Goal: Task Accomplishment & Management: Manage account settings

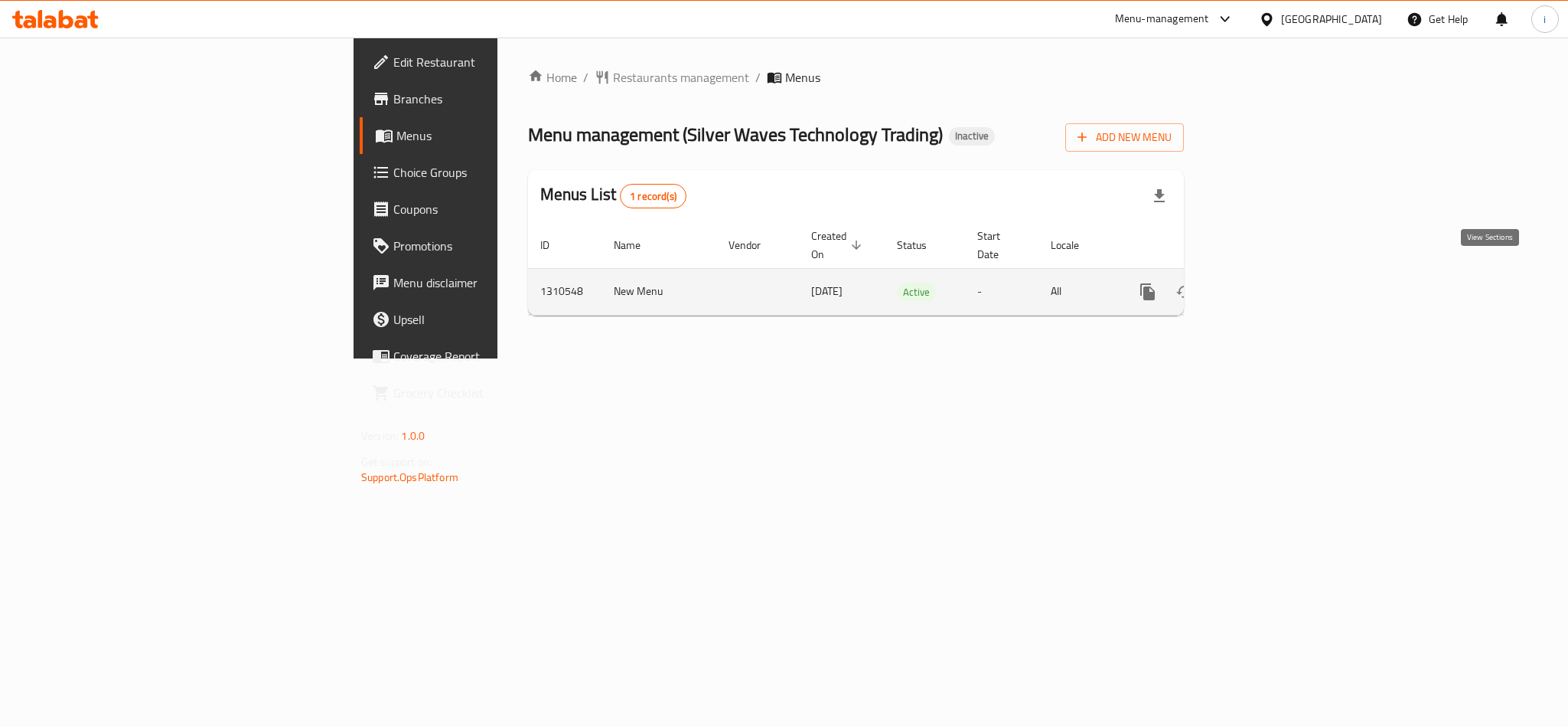
click at [1268, 283] on icon "enhanced table" at bounding box center [1258, 292] width 18 height 18
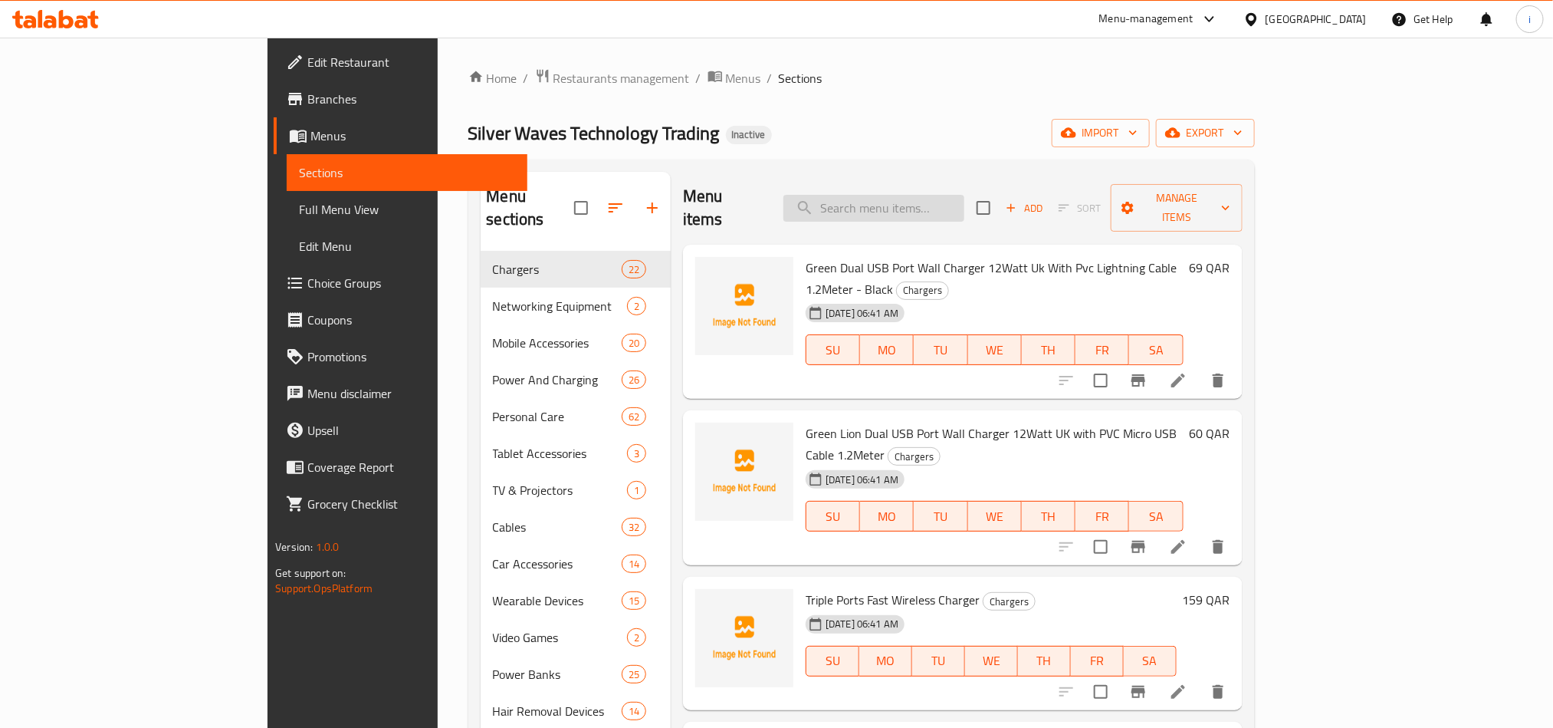
click at [965, 203] on input "search" at bounding box center [874, 208] width 181 height 27
paste input "Power Bank & Wall Adapter Combined Ace100"
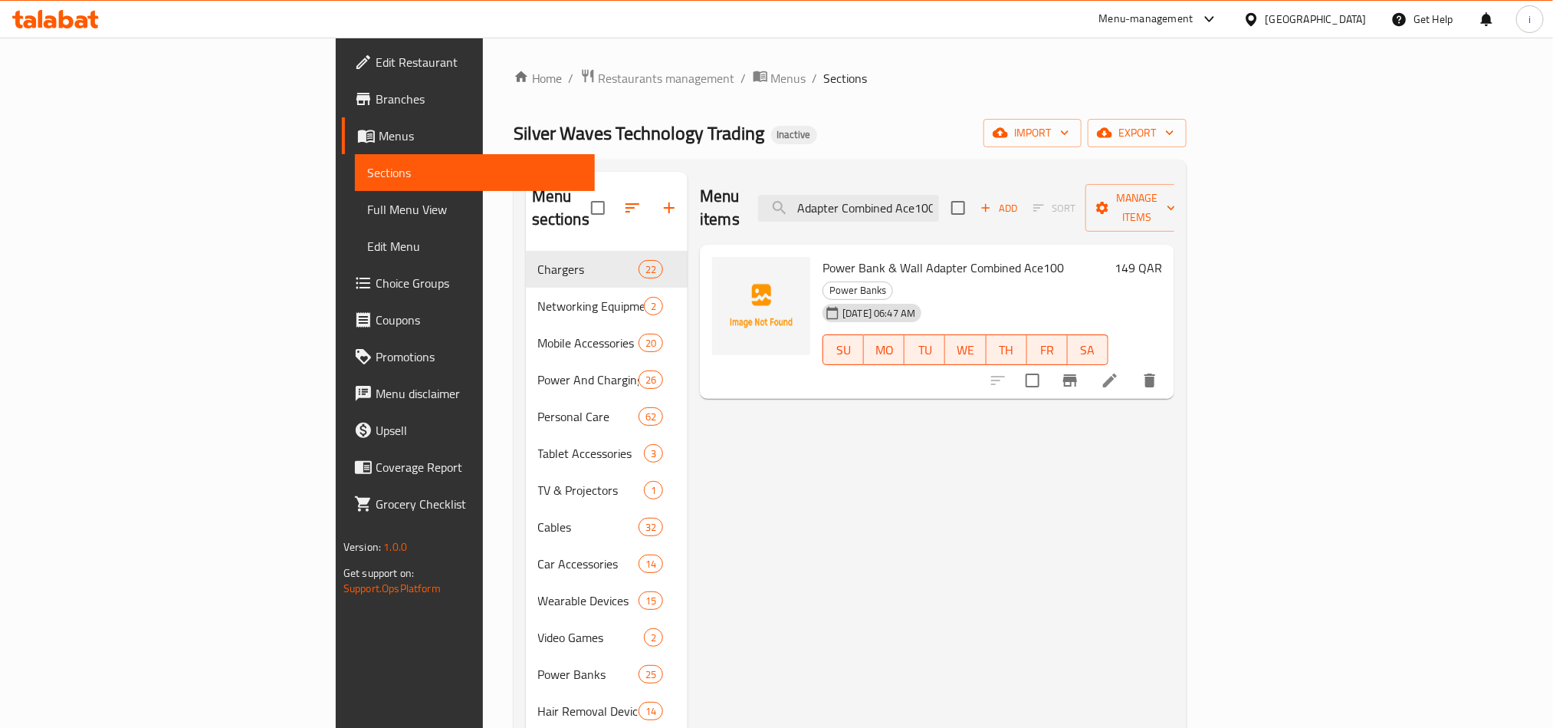
type input "Power Bank & Wall Adapter Combined Ace100"
click at [1117, 373] on icon at bounding box center [1110, 380] width 14 height 14
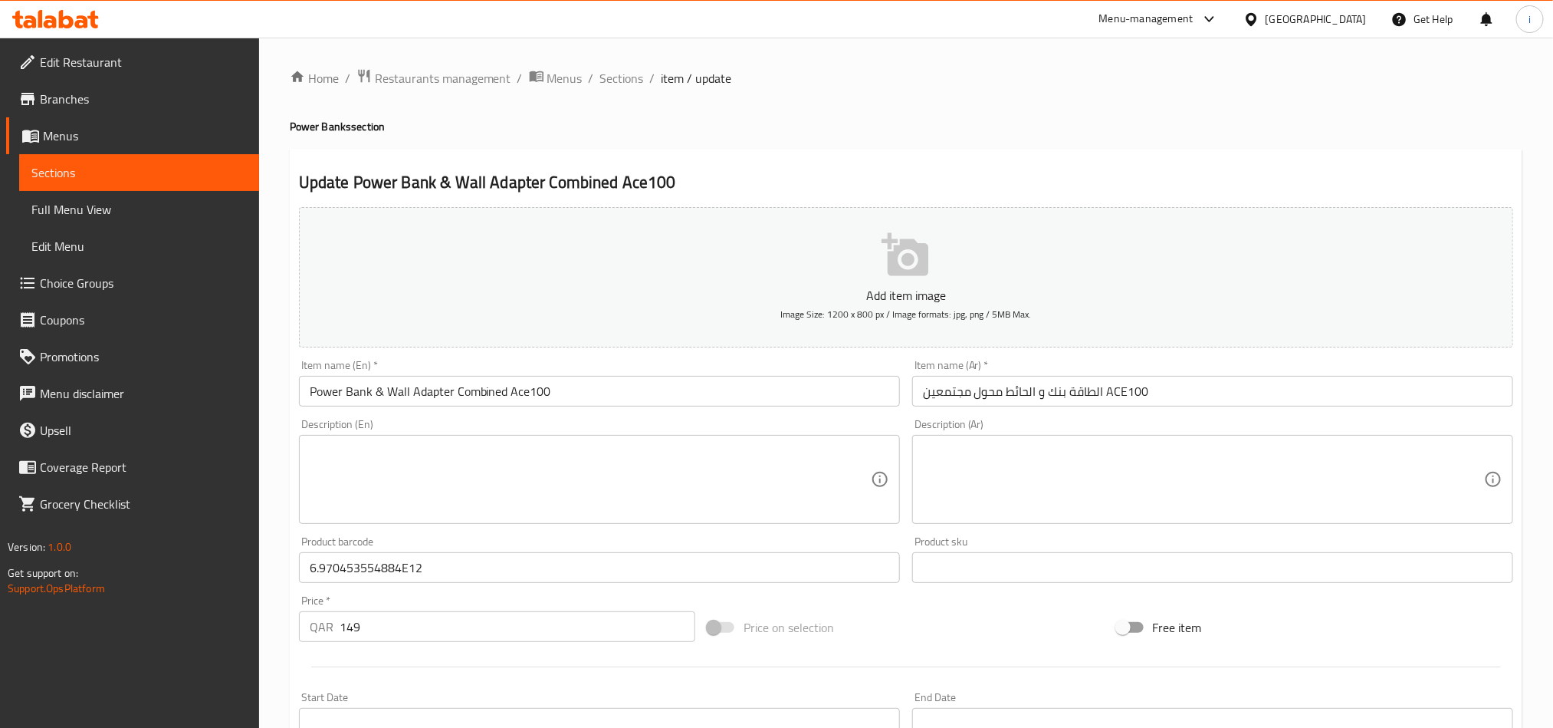
scroll to position [115, 0]
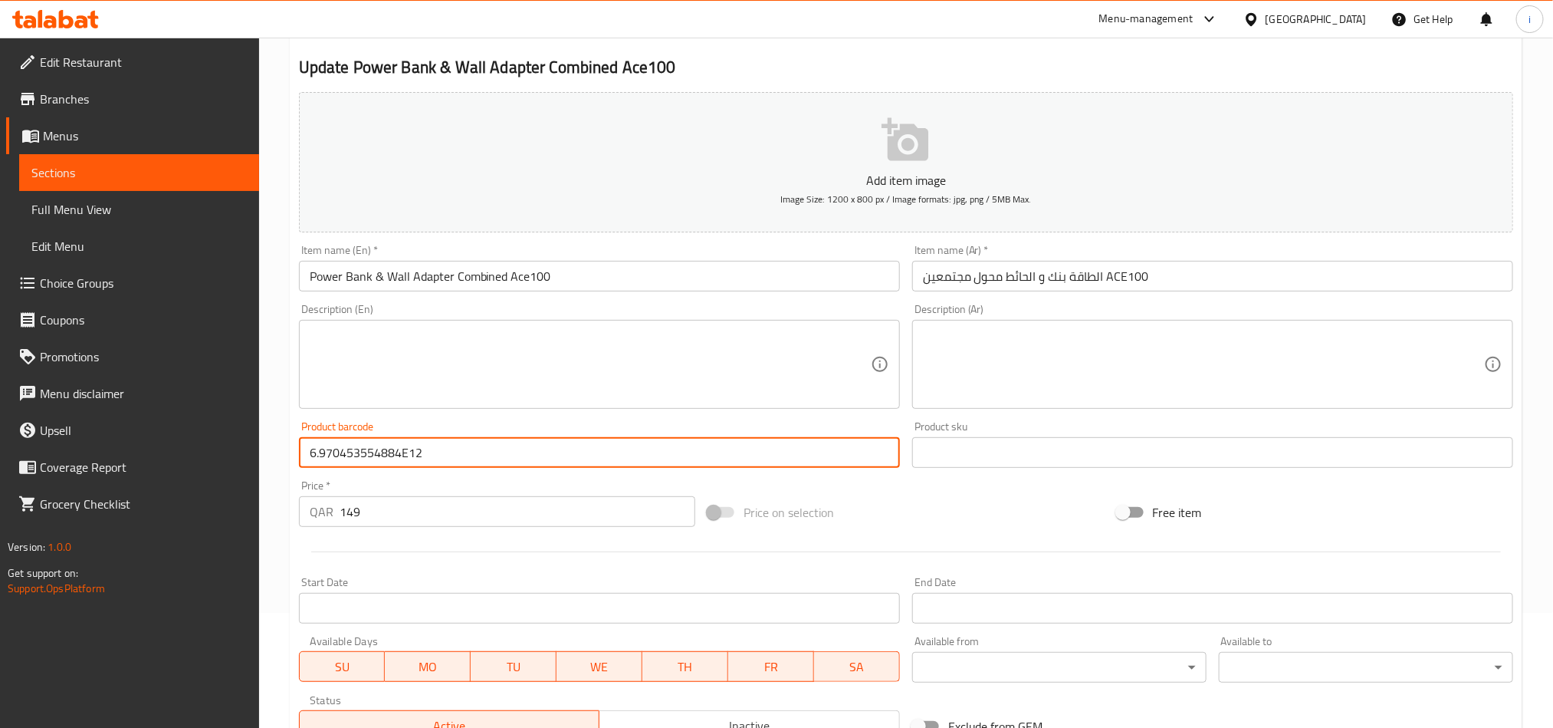
drag, startPoint x: 468, startPoint y: 454, endPoint x: 238, endPoint y: 449, distance: 230.1
click at [238, 449] on div "Edit Restaurant Branches Menus Sections Full Menu View Edit Menu Choice Groups …" at bounding box center [776, 446] width 1553 height 1046
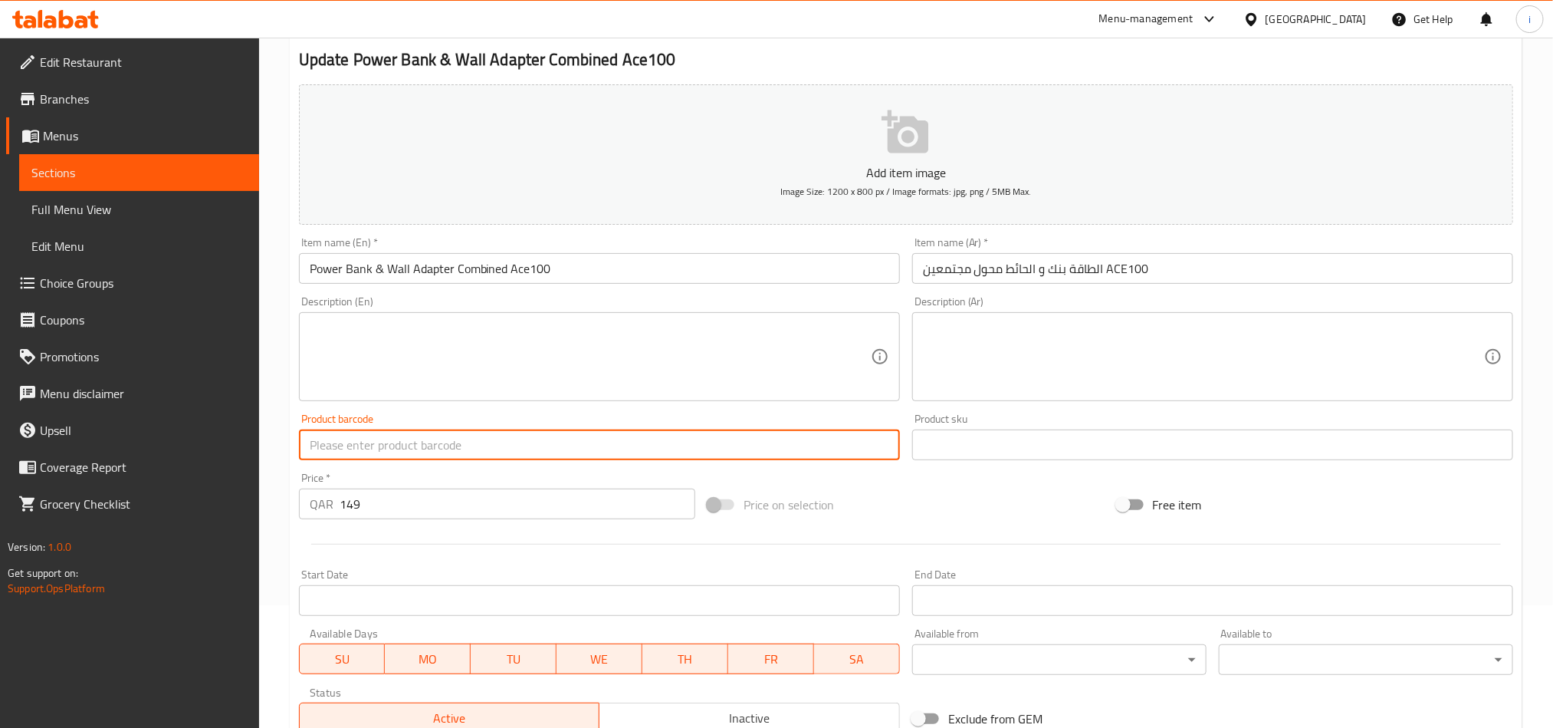
scroll to position [354, 0]
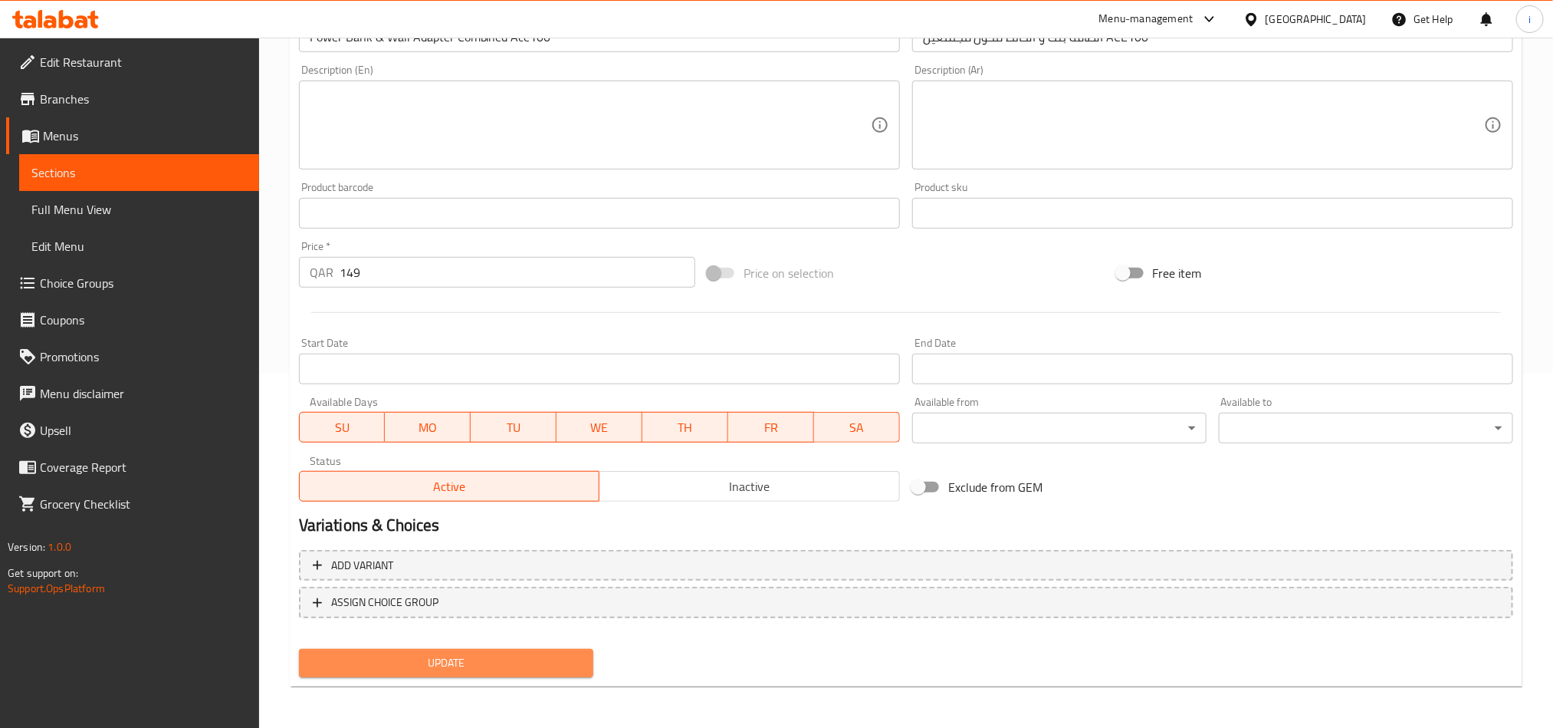
click at [442, 659] on span "Update" at bounding box center [446, 662] width 270 height 19
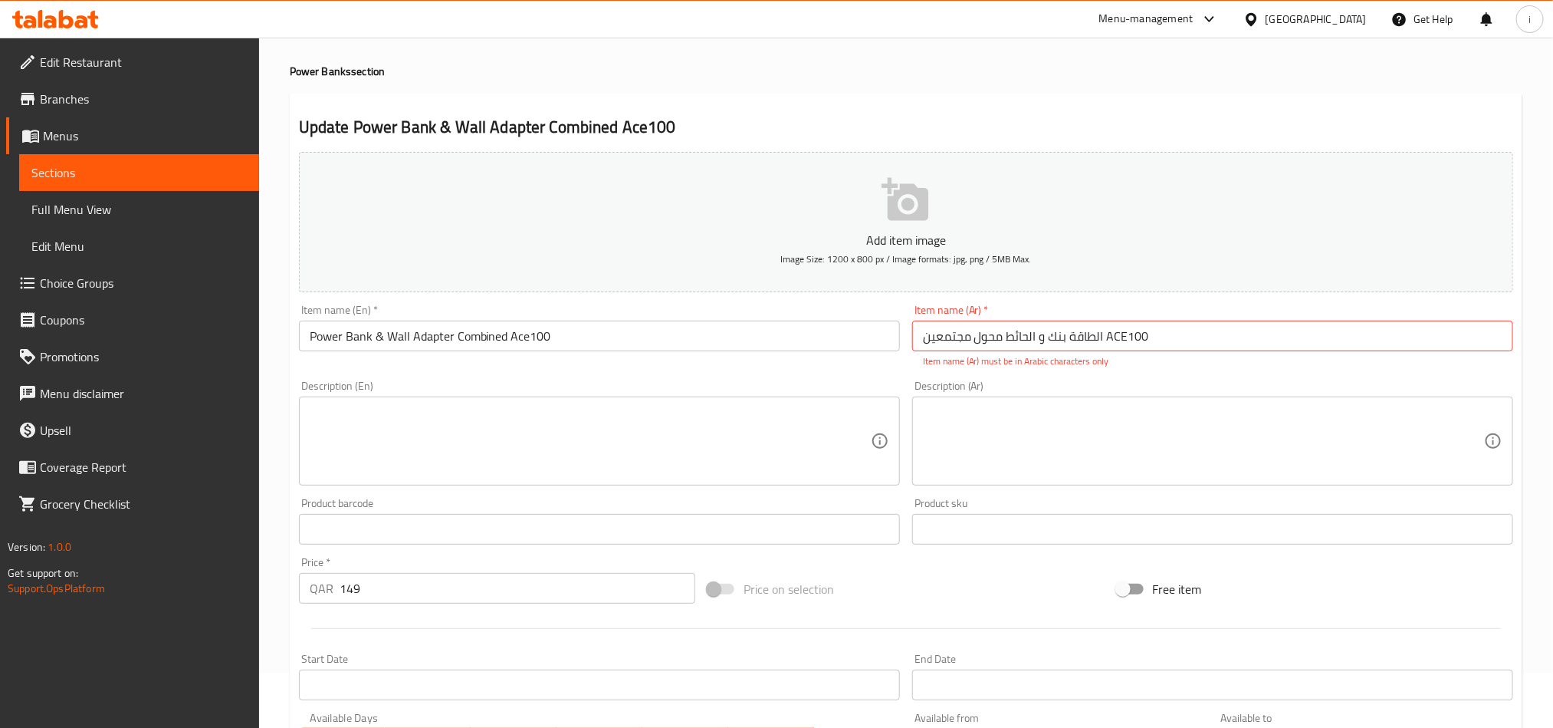
scroll to position [0, 0]
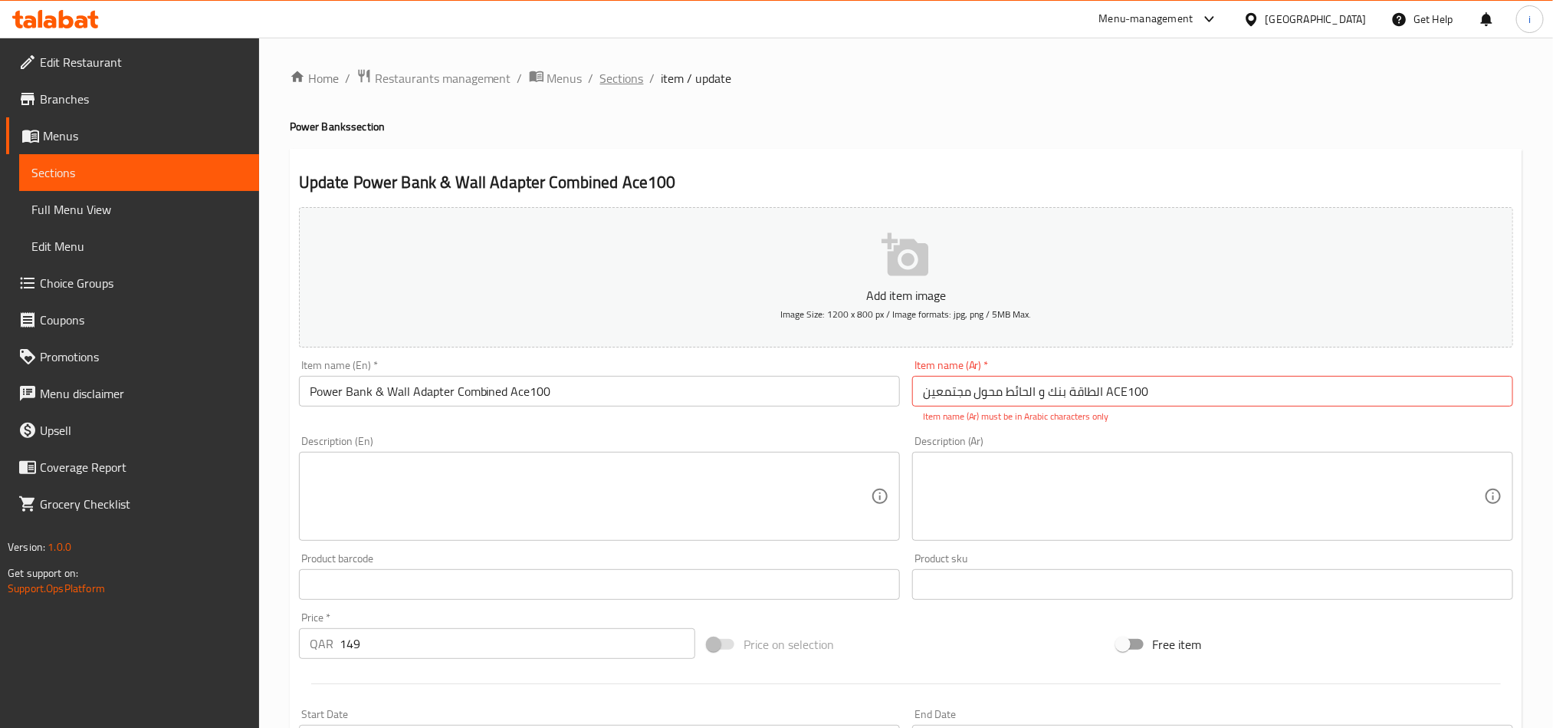
click at [633, 85] on span "Sections" at bounding box center [622, 78] width 44 height 18
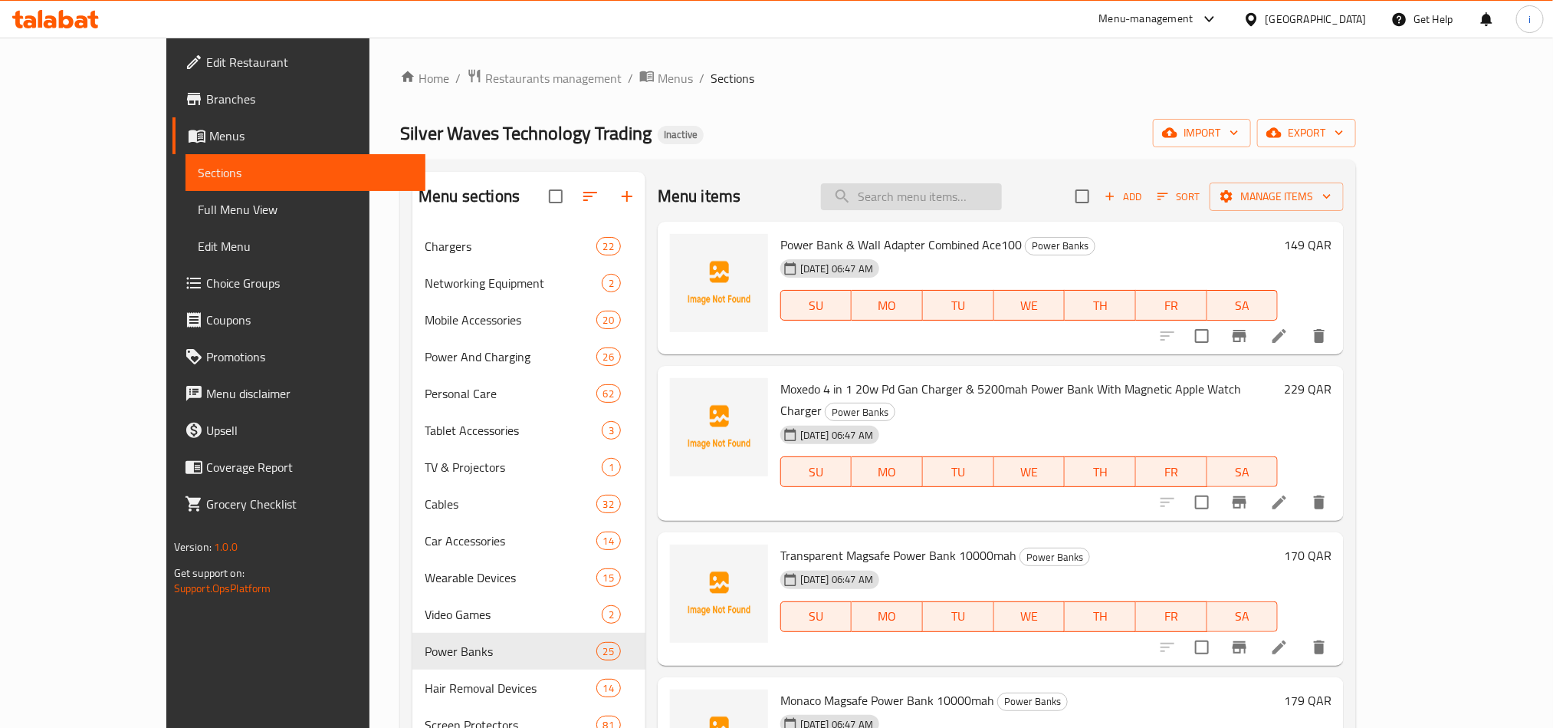
click at [1002, 210] on input "search" at bounding box center [911, 196] width 181 height 27
paste input "Green Lion Flexible Magsafe Car Holder 360°"
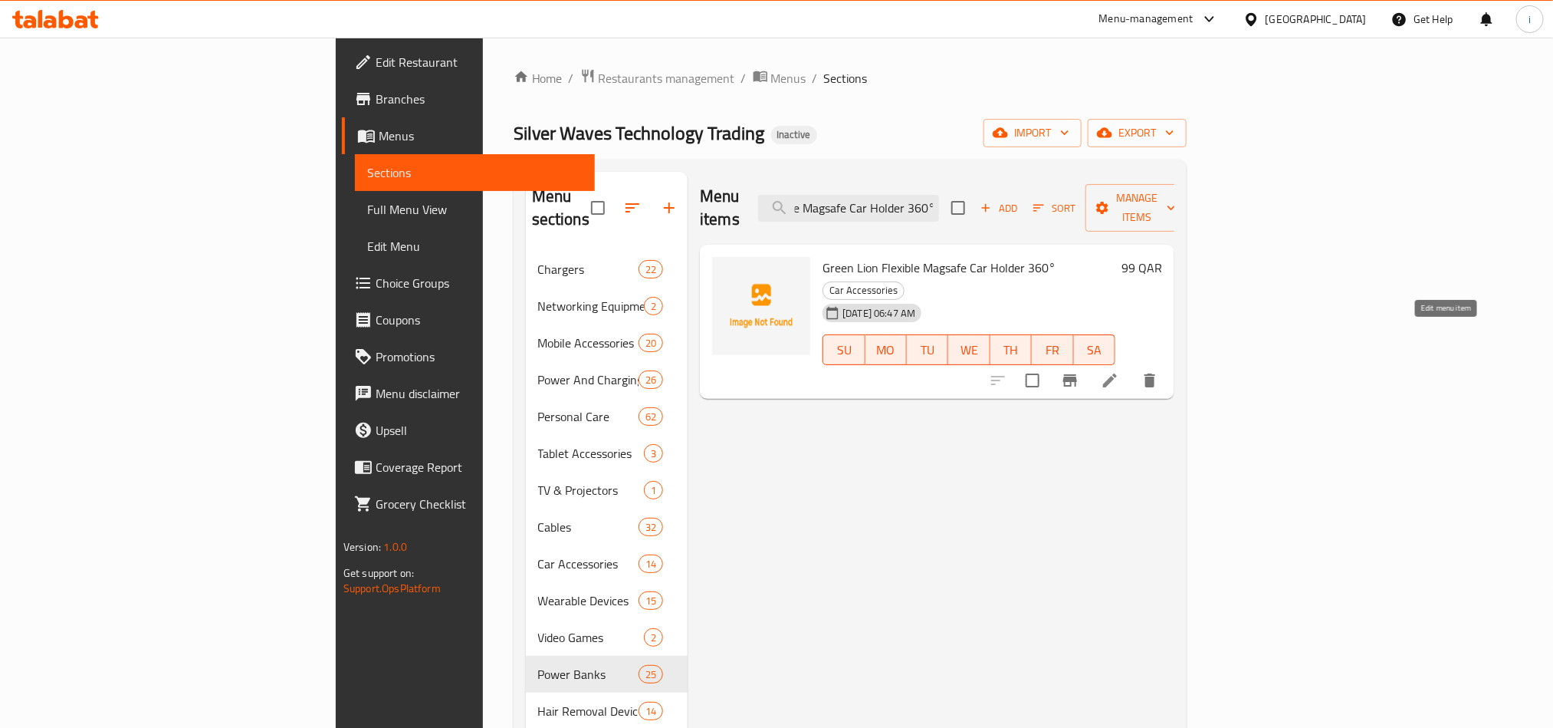
type input "Green Lion Flexible Magsafe Car Holder 360°"
click at [1119, 371] on icon at bounding box center [1110, 380] width 18 height 18
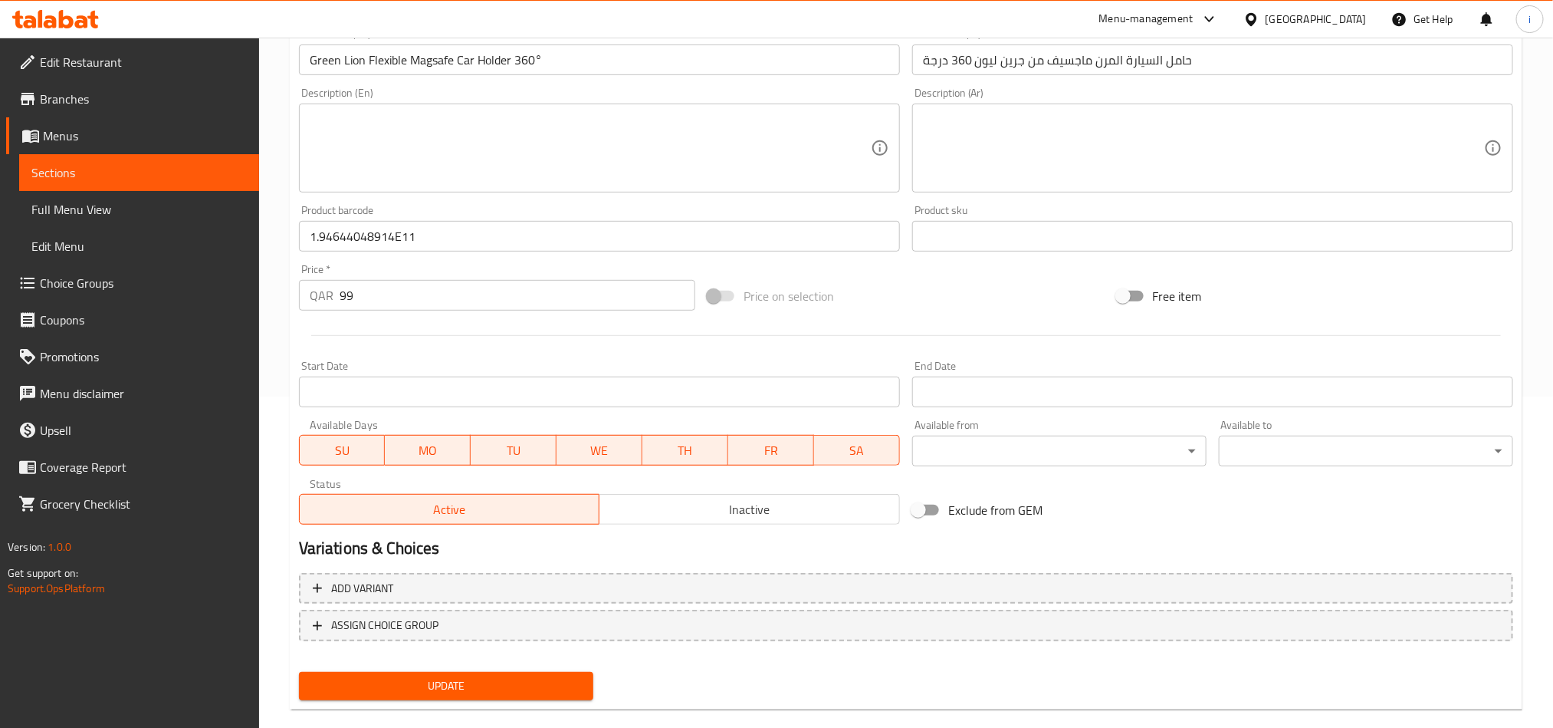
scroll to position [354, 0]
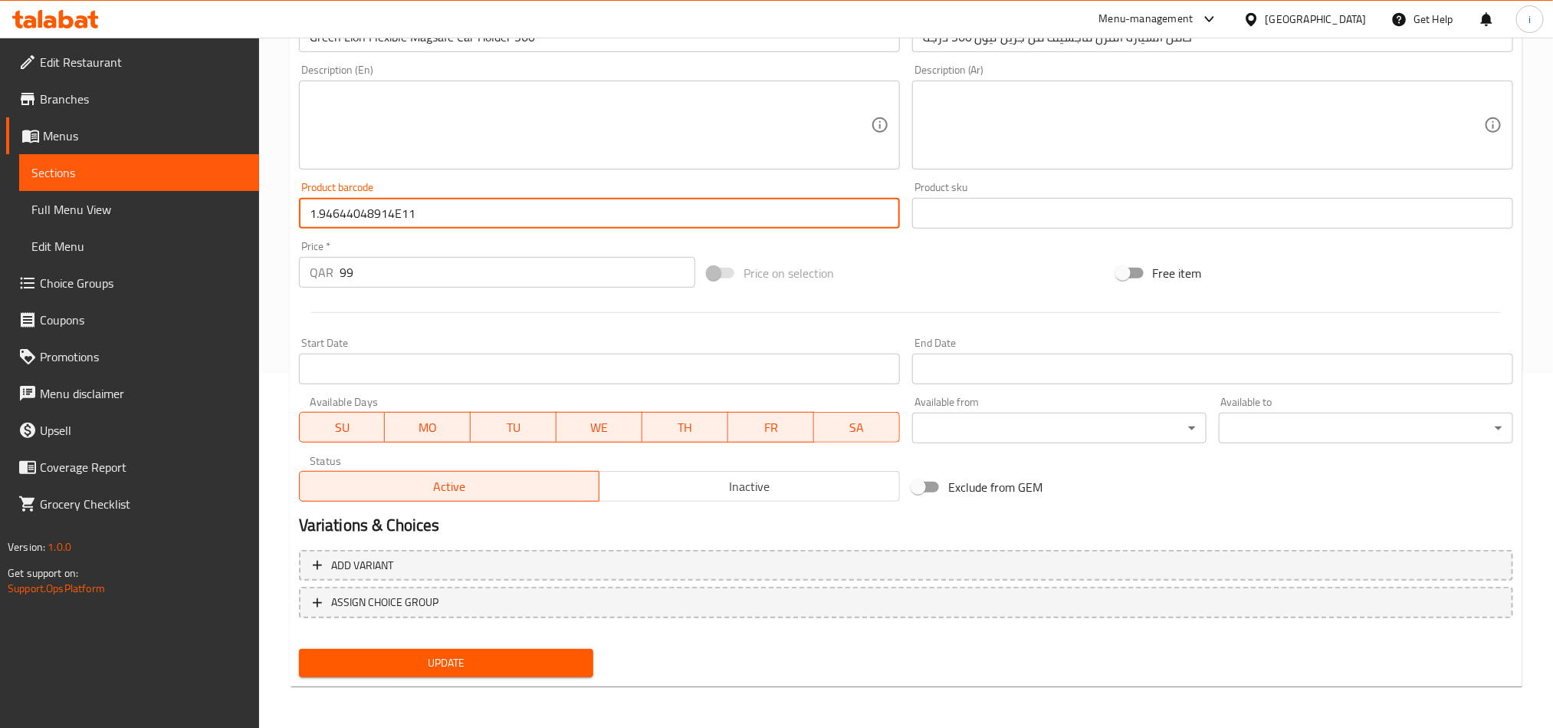
drag, startPoint x: 451, startPoint y: 219, endPoint x: 247, endPoint y: 219, distance: 204.0
click at [247, 219] on div "Edit Restaurant Branches Menus Sections Full Menu View Edit Menu Choice Groups …" at bounding box center [776, 206] width 1553 height 1046
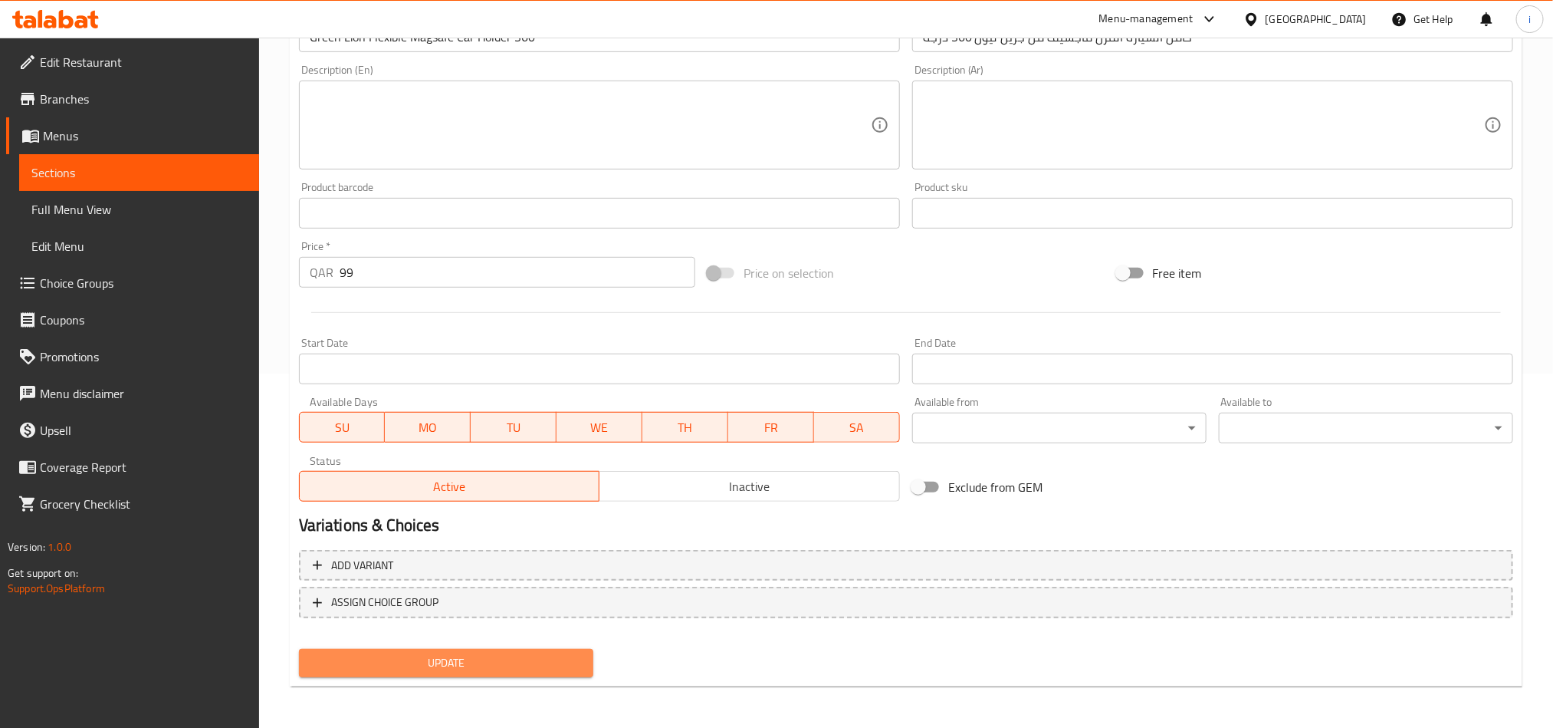
click at [505, 667] on span "Update" at bounding box center [446, 662] width 270 height 19
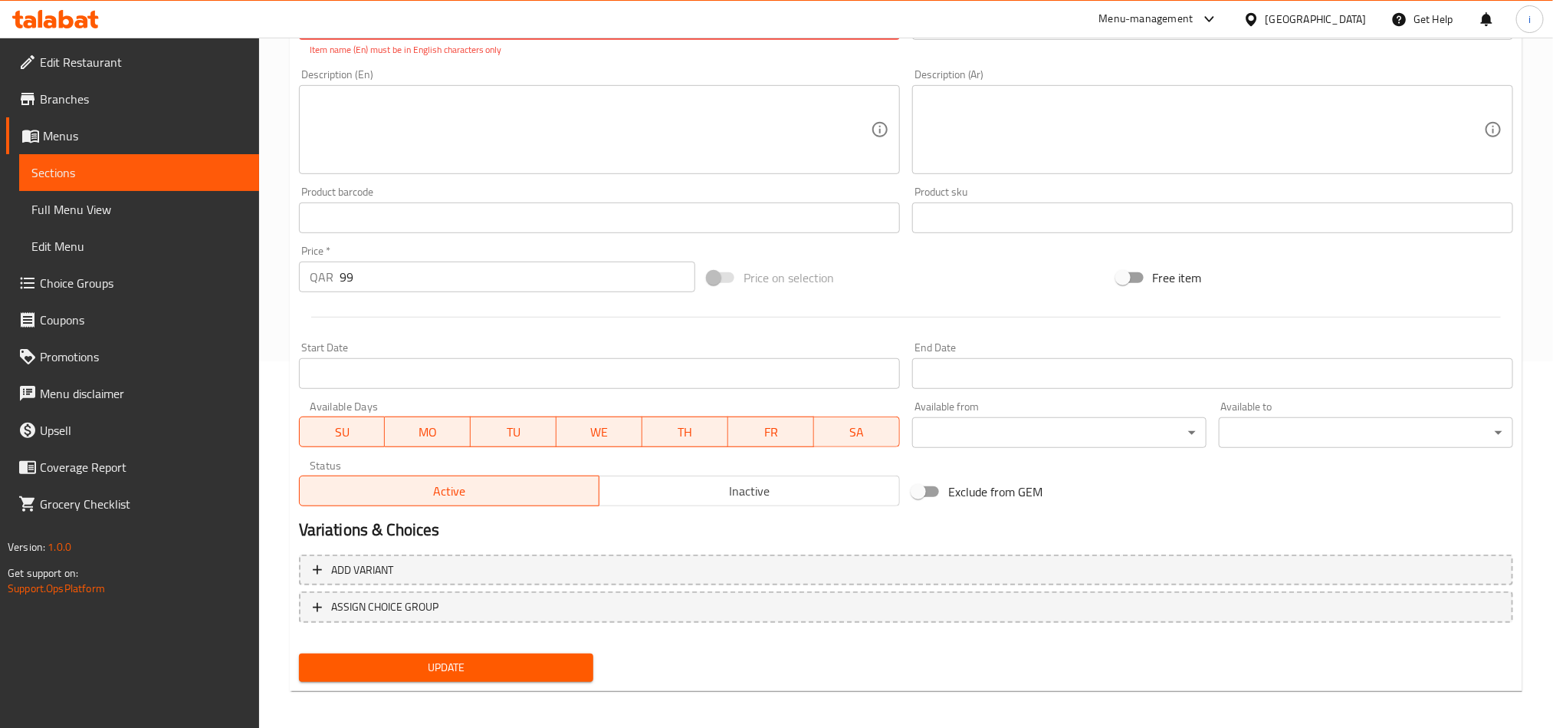
scroll to position [371, 0]
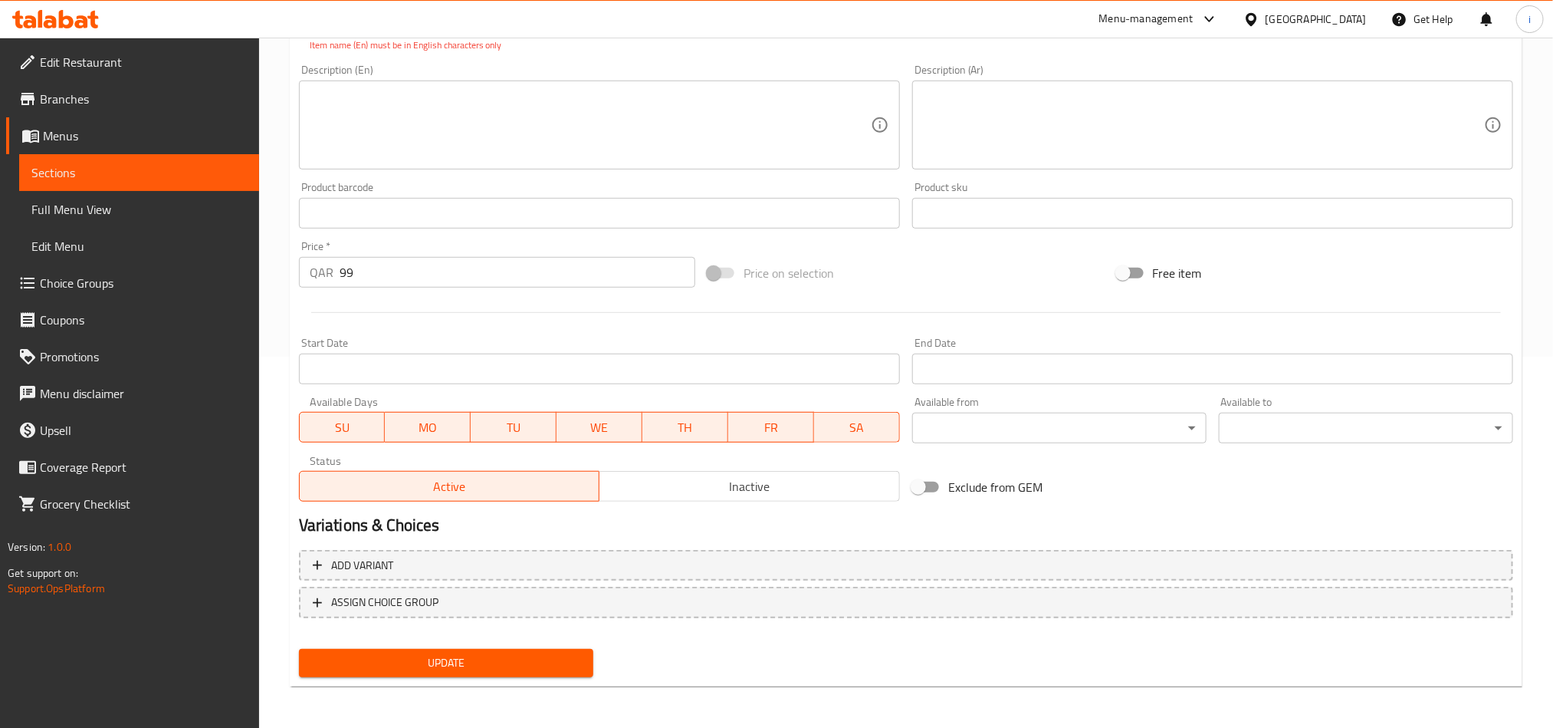
click at [488, 656] on span "Update" at bounding box center [446, 662] width 270 height 19
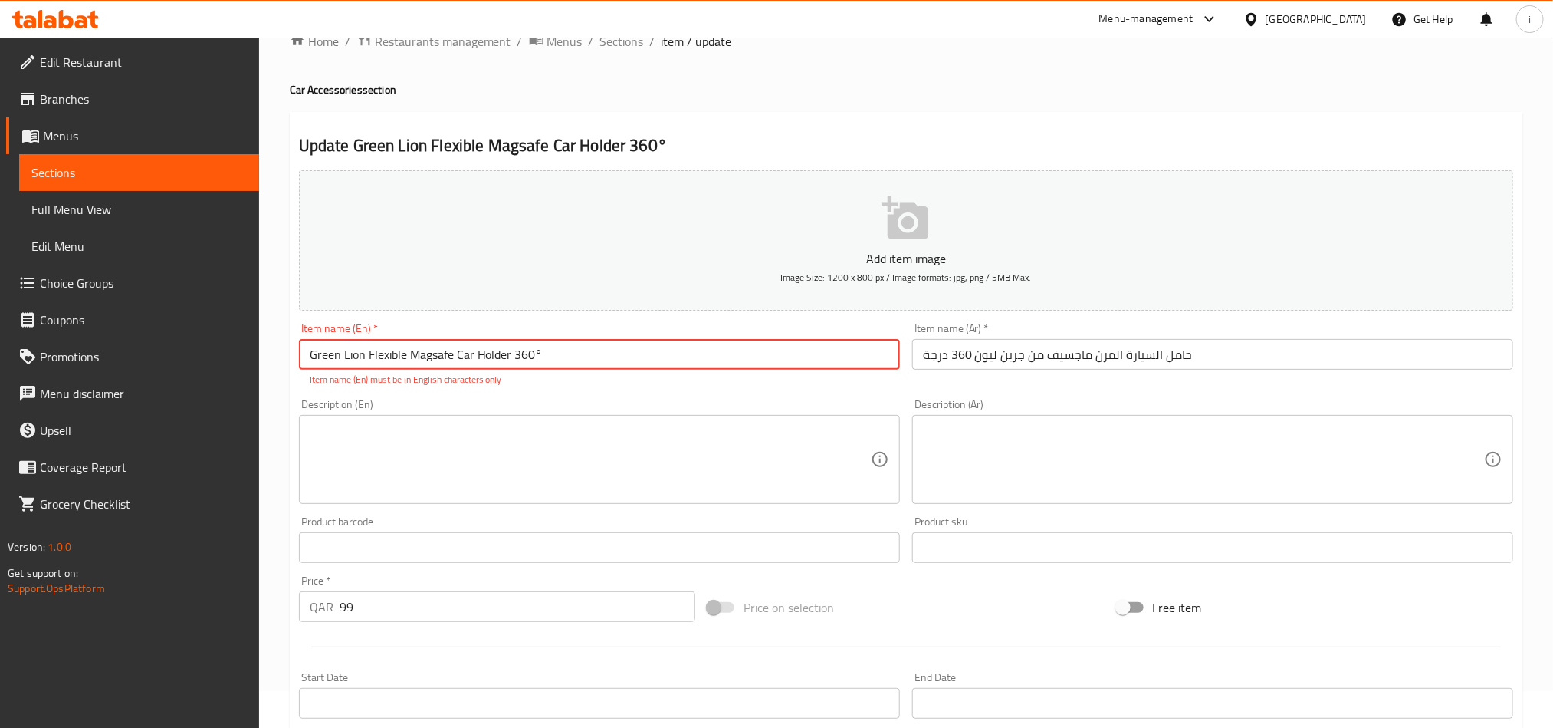
scroll to position [0, 0]
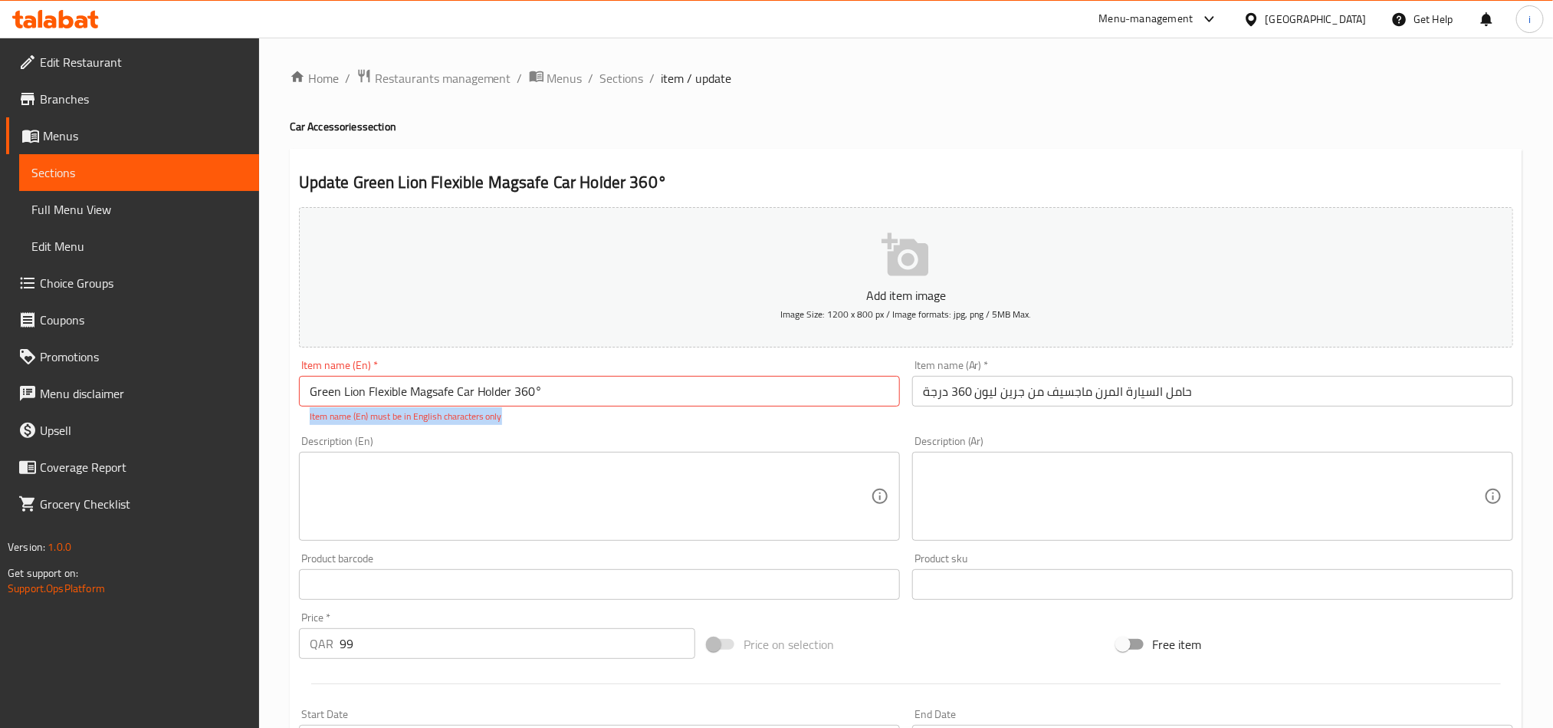
drag, startPoint x: 311, startPoint y: 419, endPoint x: 515, endPoint y: 424, distance: 204.8
click at [511, 424] on div "Item name (En)   * Green Lion Flexible Magsafe Car Holder 360° Item name (En) *…" at bounding box center [599, 391] width 613 height 76
click at [518, 424] on div "Item name (En)   * Green Lion Flexible Magsafe Car Holder 360° Item name (En) *…" at bounding box center [599, 391] width 613 height 76
click at [546, 391] on input "Green Lion Flexible Magsafe Car Holder 360°" at bounding box center [599, 391] width 601 height 31
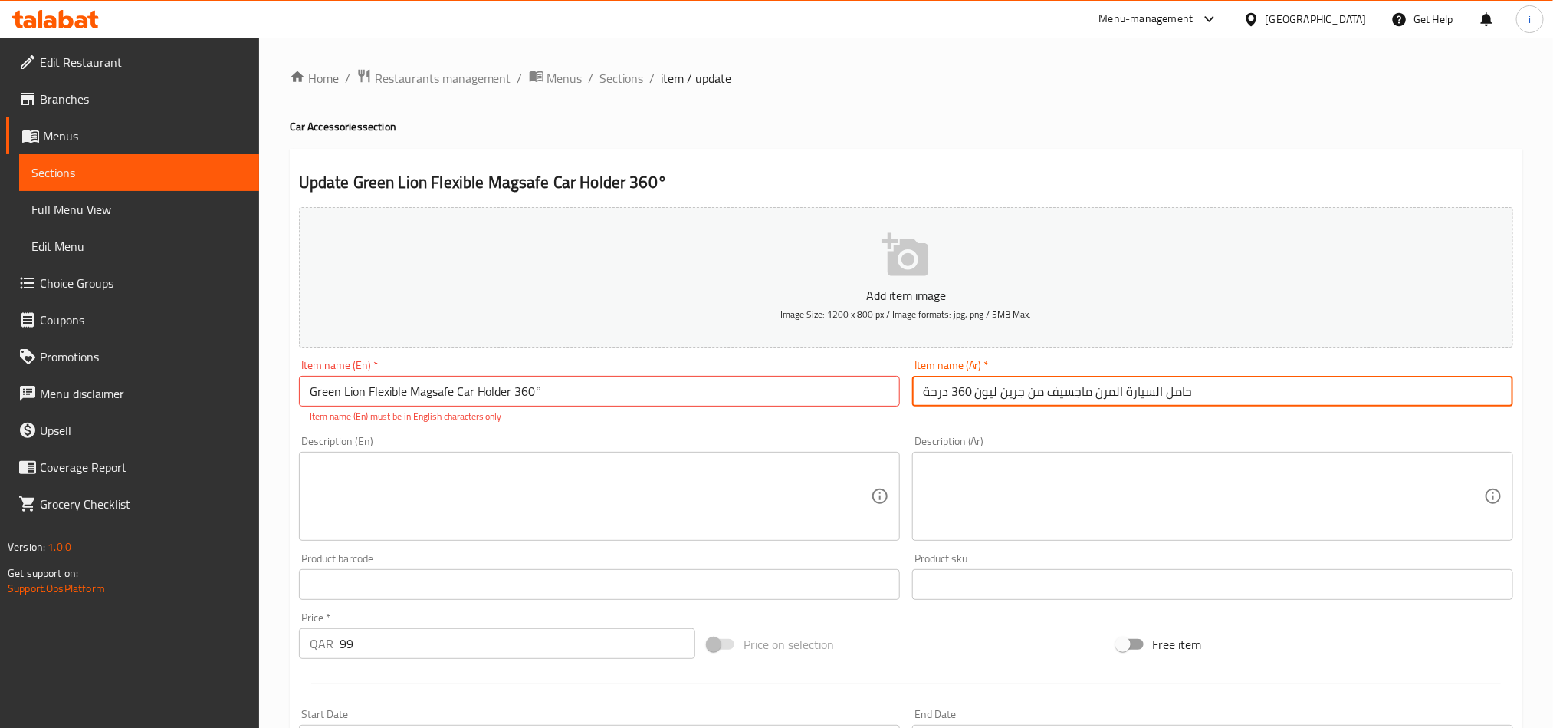
drag, startPoint x: 950, startPoint y: 396, endPoint x: 925, endPoint y: 390, distance: 26.2
click at [925, 390] on input "حامل السيارة المرن ماجسيف من جرين ليون 360 درجة" at bounding box center [1212, 391] width 601 height 31
click at [598, 393] on input "Green Lion Flexible Magsafe Car Holder 360°" at bounding box center [599, 391] width 601 height 31
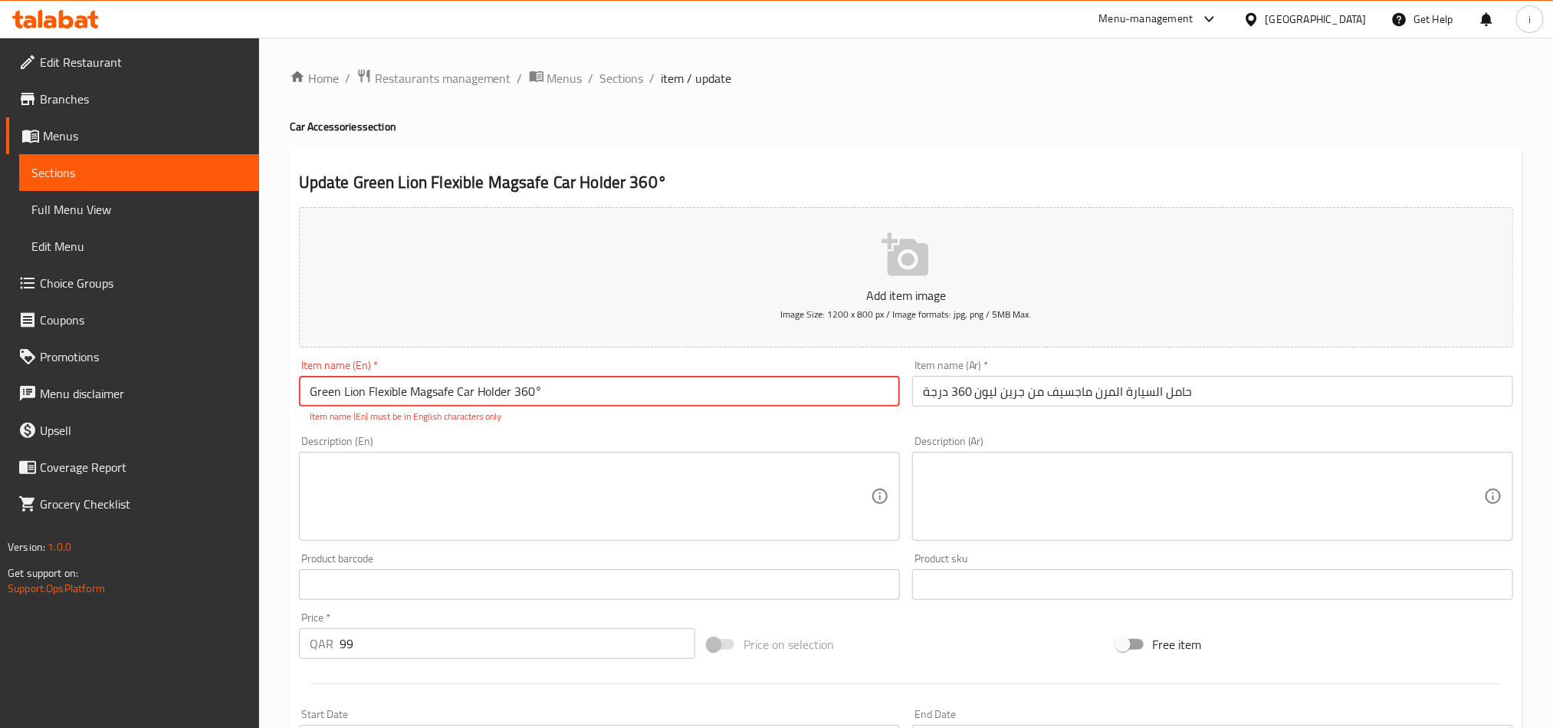
click at [74, 173] on span "Sections" at bounding box center [138, 172] width 215 height 18
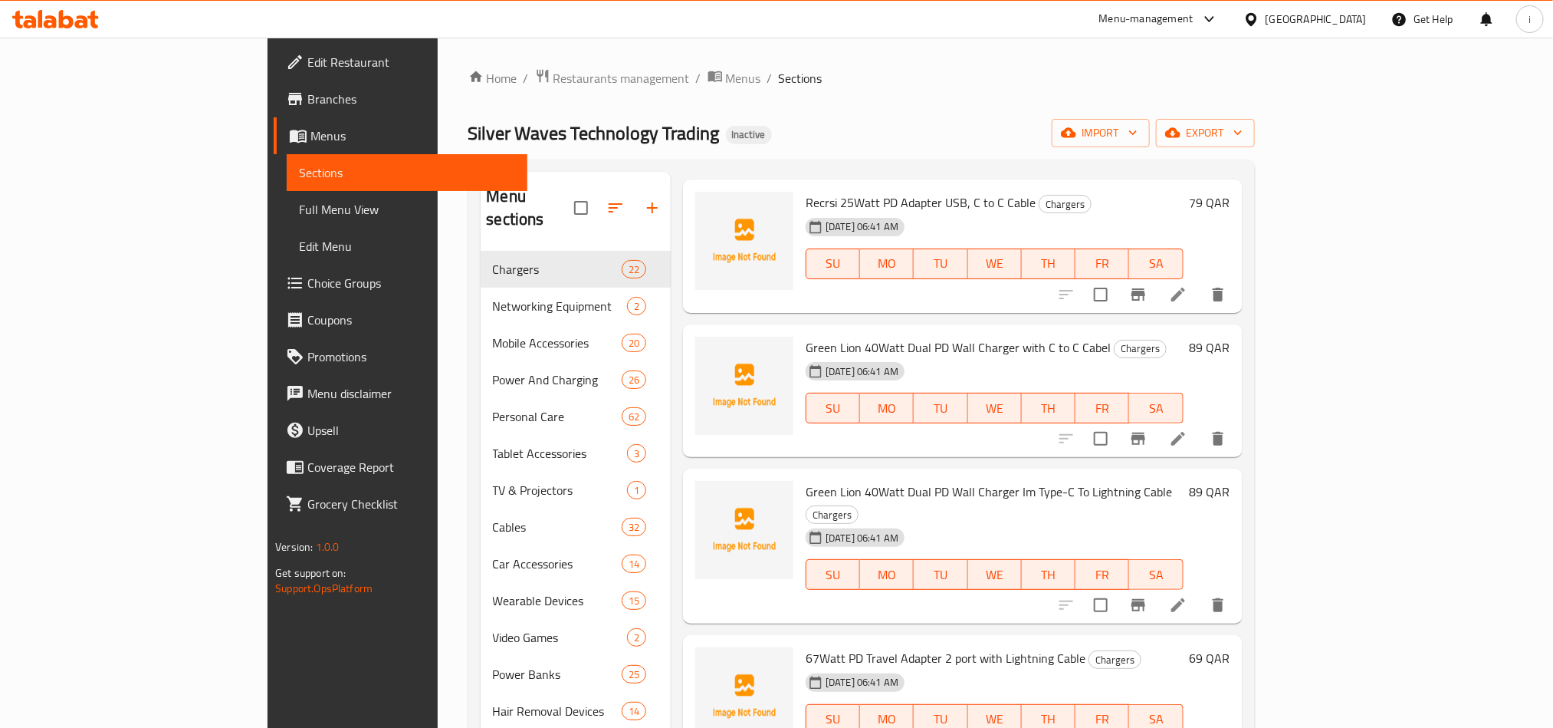
scroll to position [2200, 0]
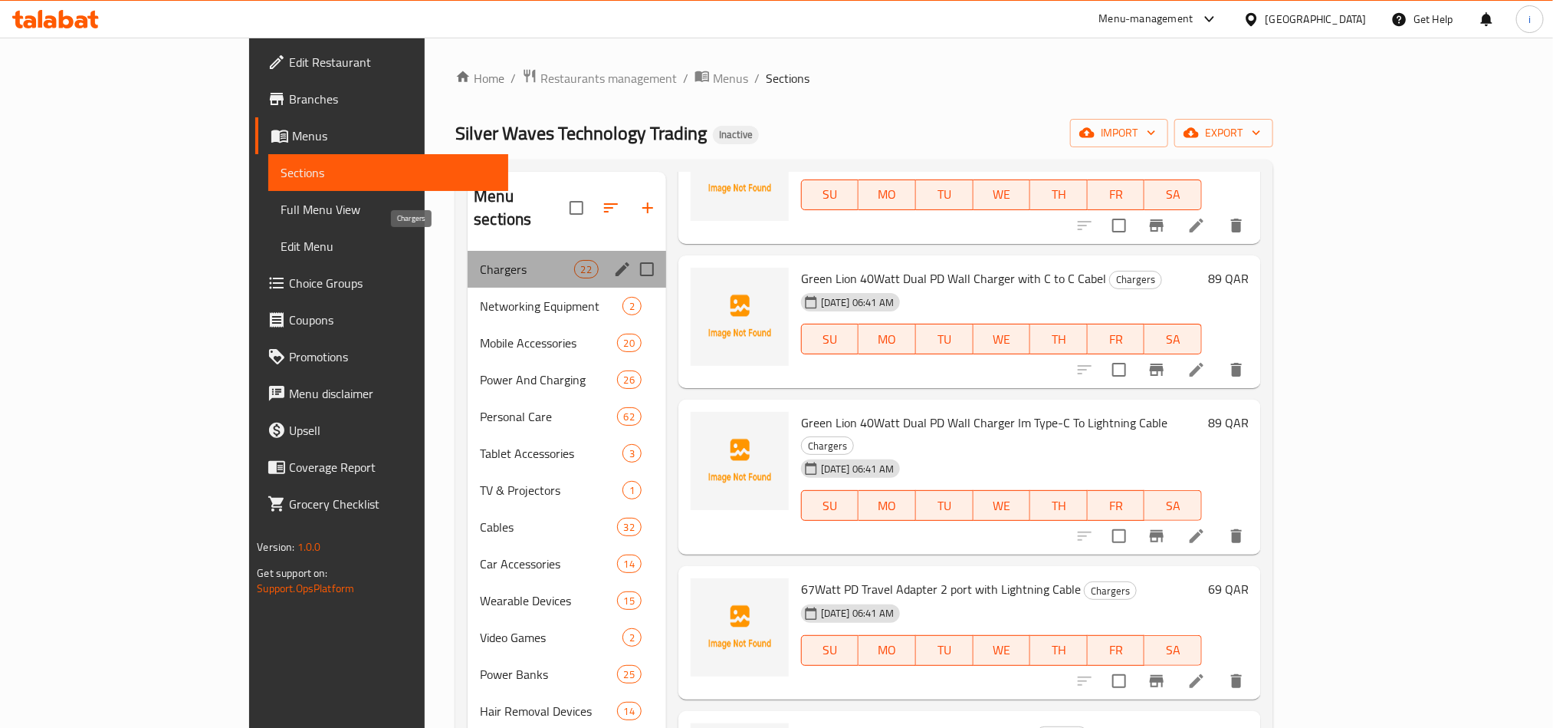
click at [480, 260] on span "Chargers" at bounding box center [527, 269] width 94 height 18
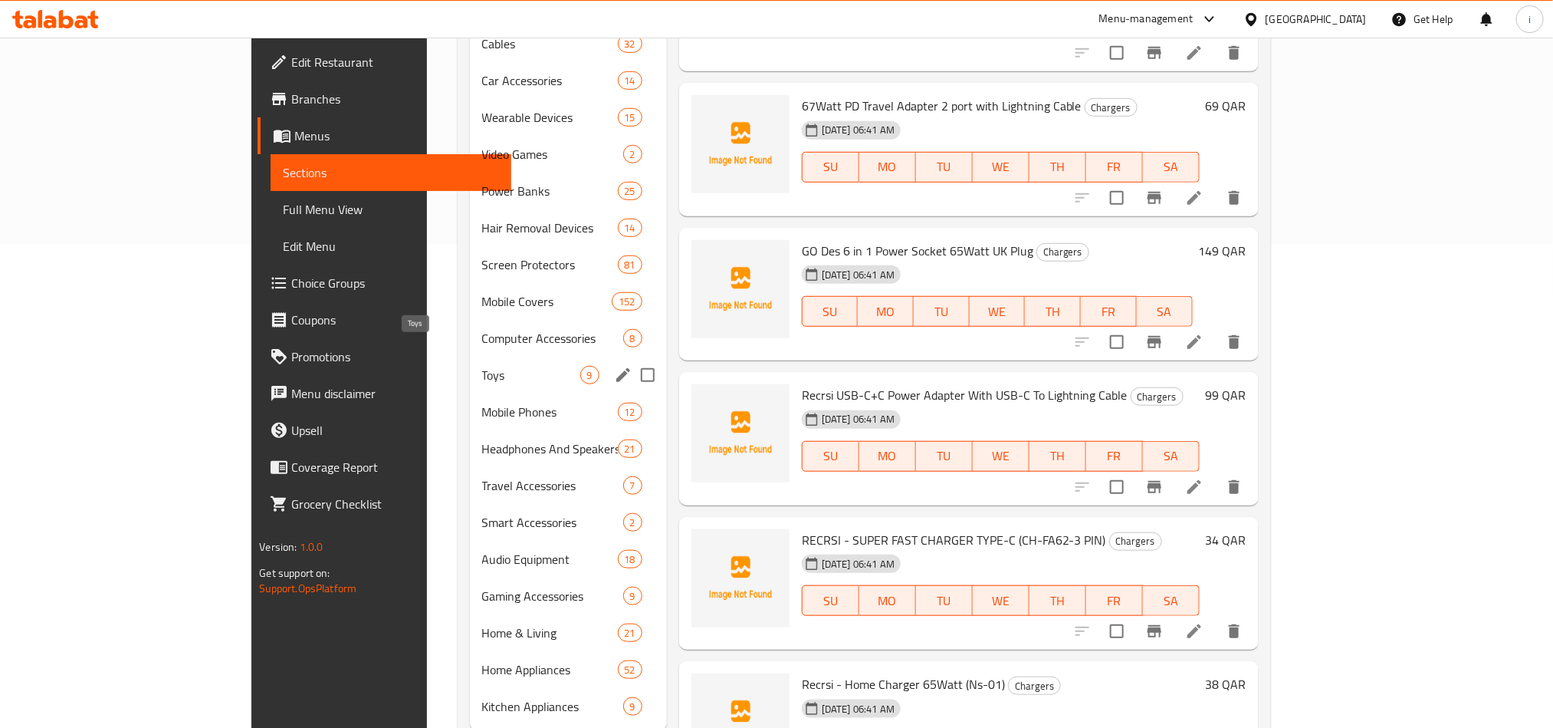
scroll to position [505, 0]
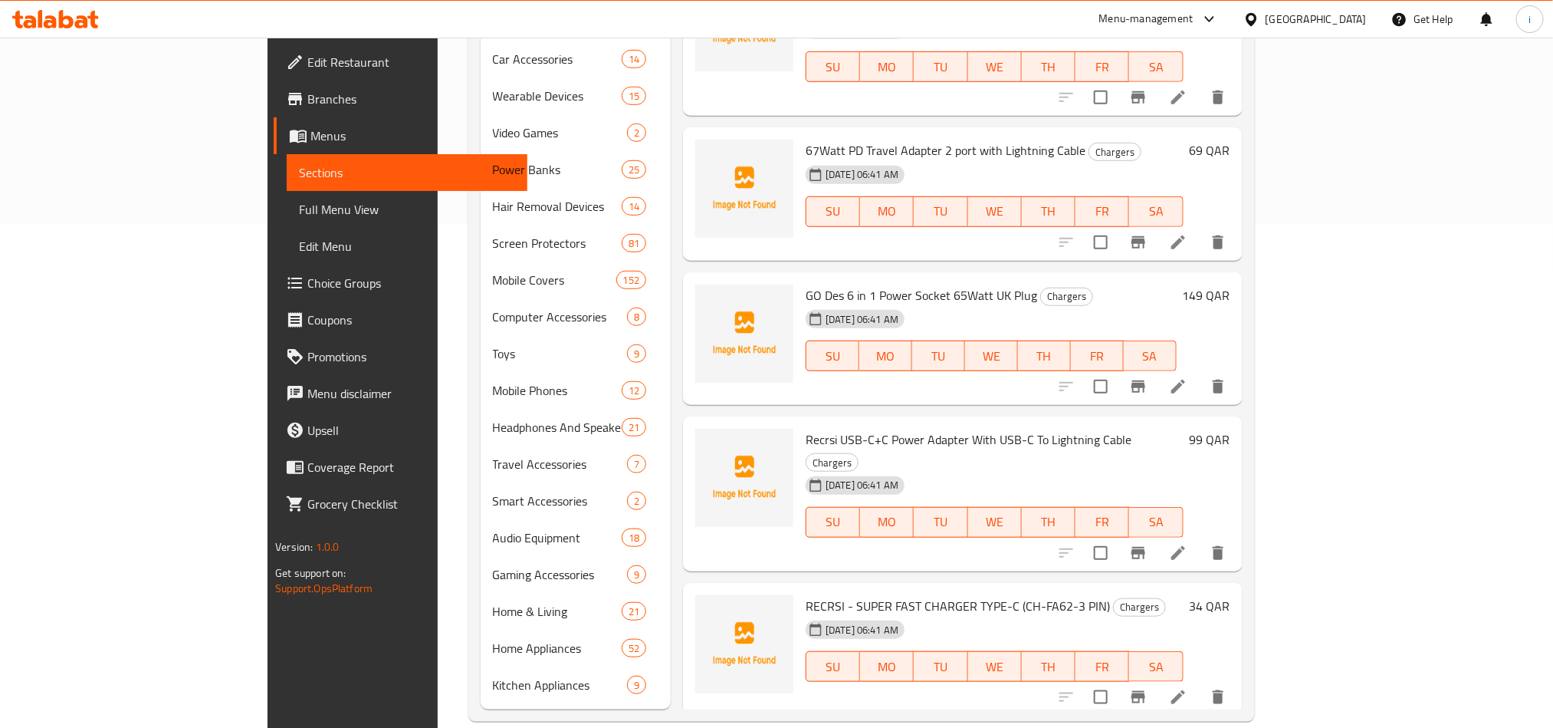
click at [438, 727] on div "Home / Restaurants management / Menus / Sections Silver Waves Technology Tradin…" at bounding box center [862, 142] width 848 height 1219
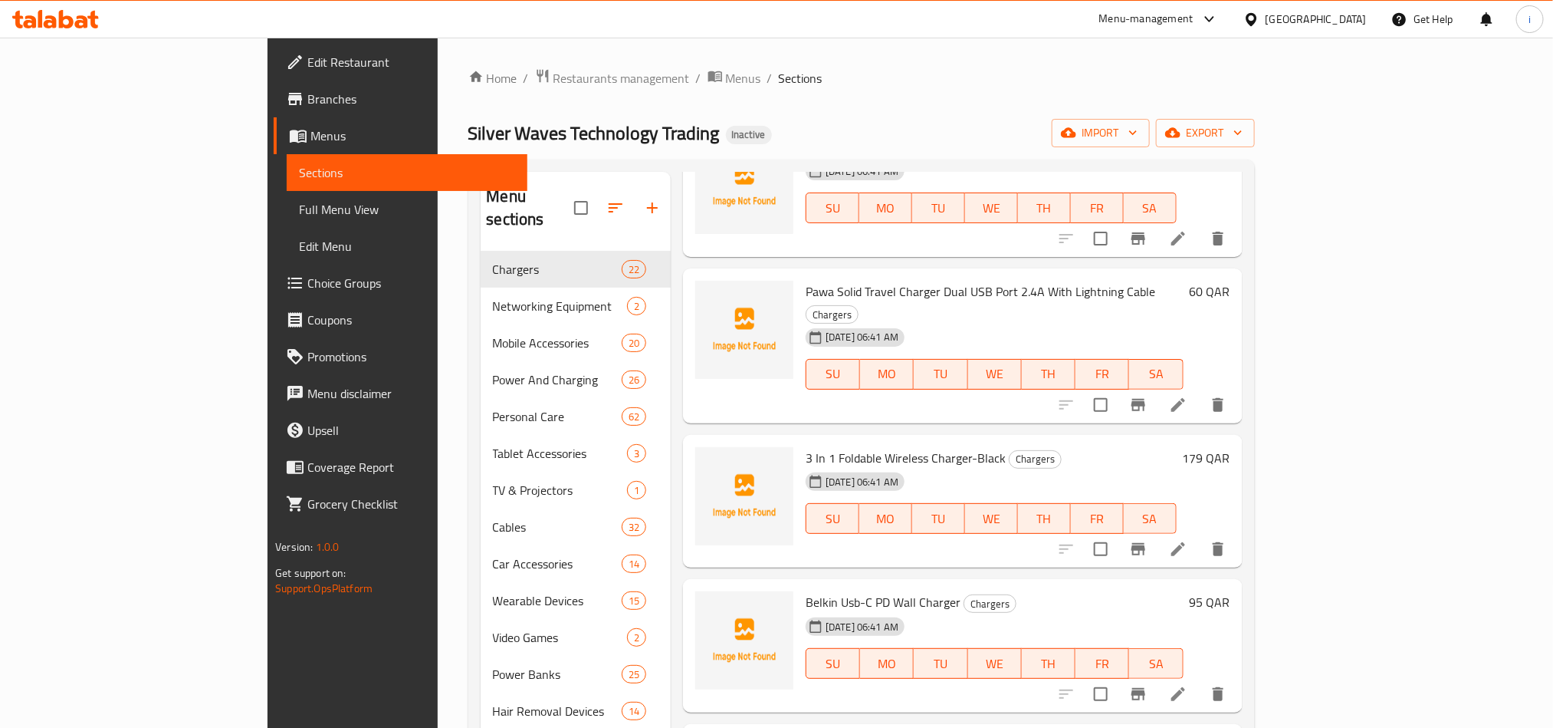
scroll to position [1035, 0]
